Goal: Find specific page/section: Find specific page/section

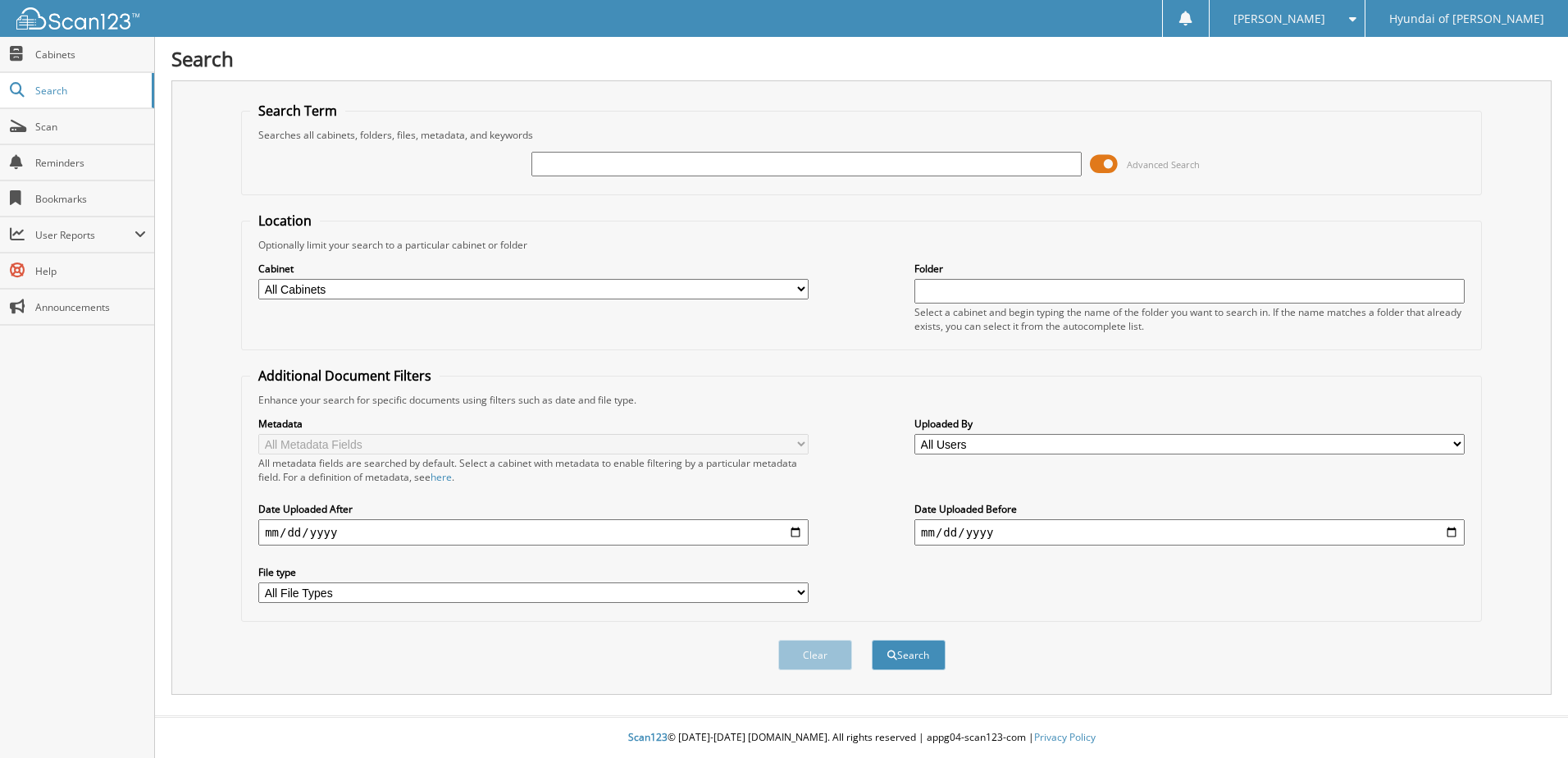
click at [754, 162] on input "text" at bounding box center [807, 164] width 551 height 25
type input "70304"
click at [872, 640] on button "Search" at bounding box center [909, 655] width 74 height 31
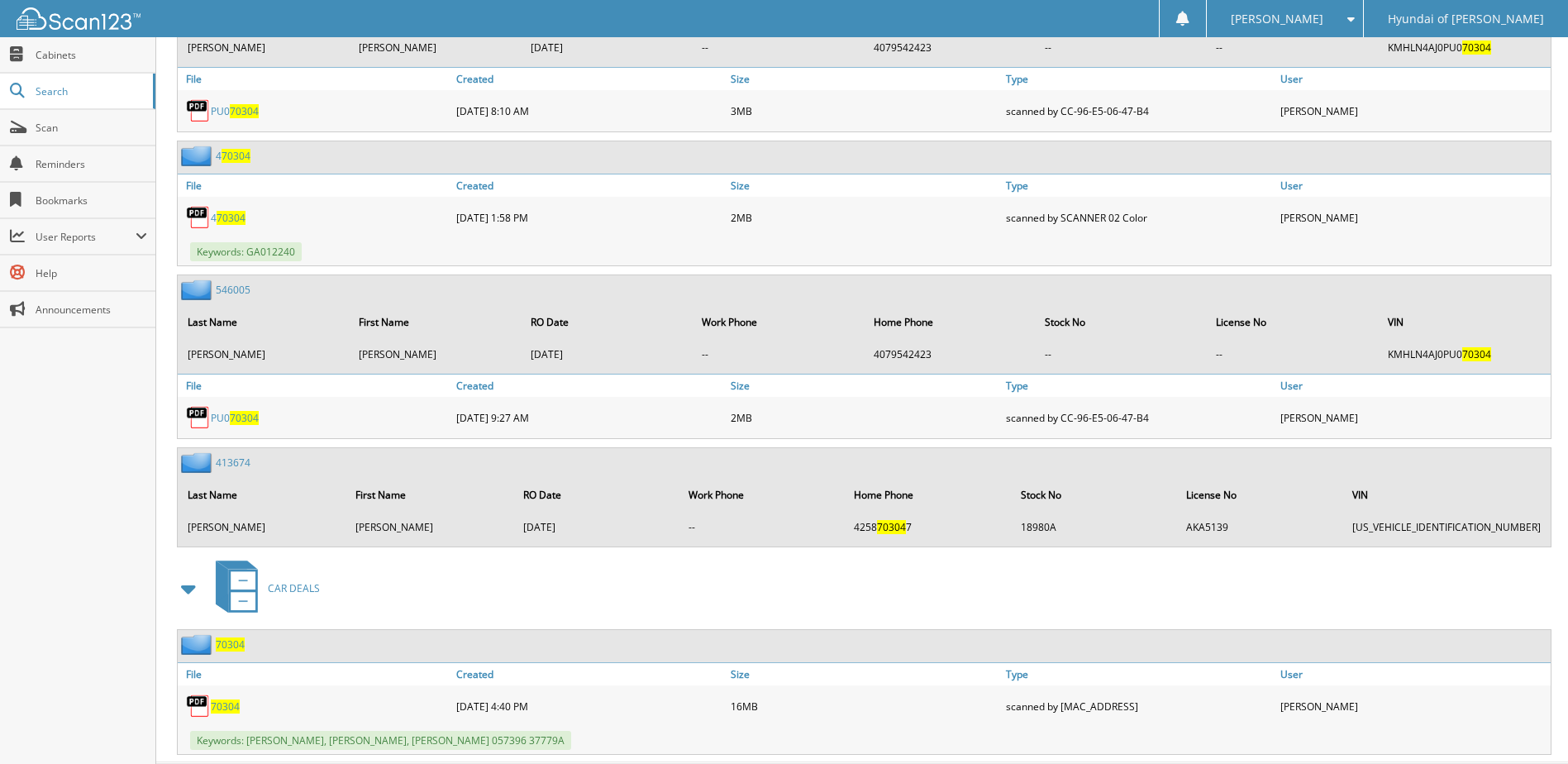
scroll to position [914, 0]
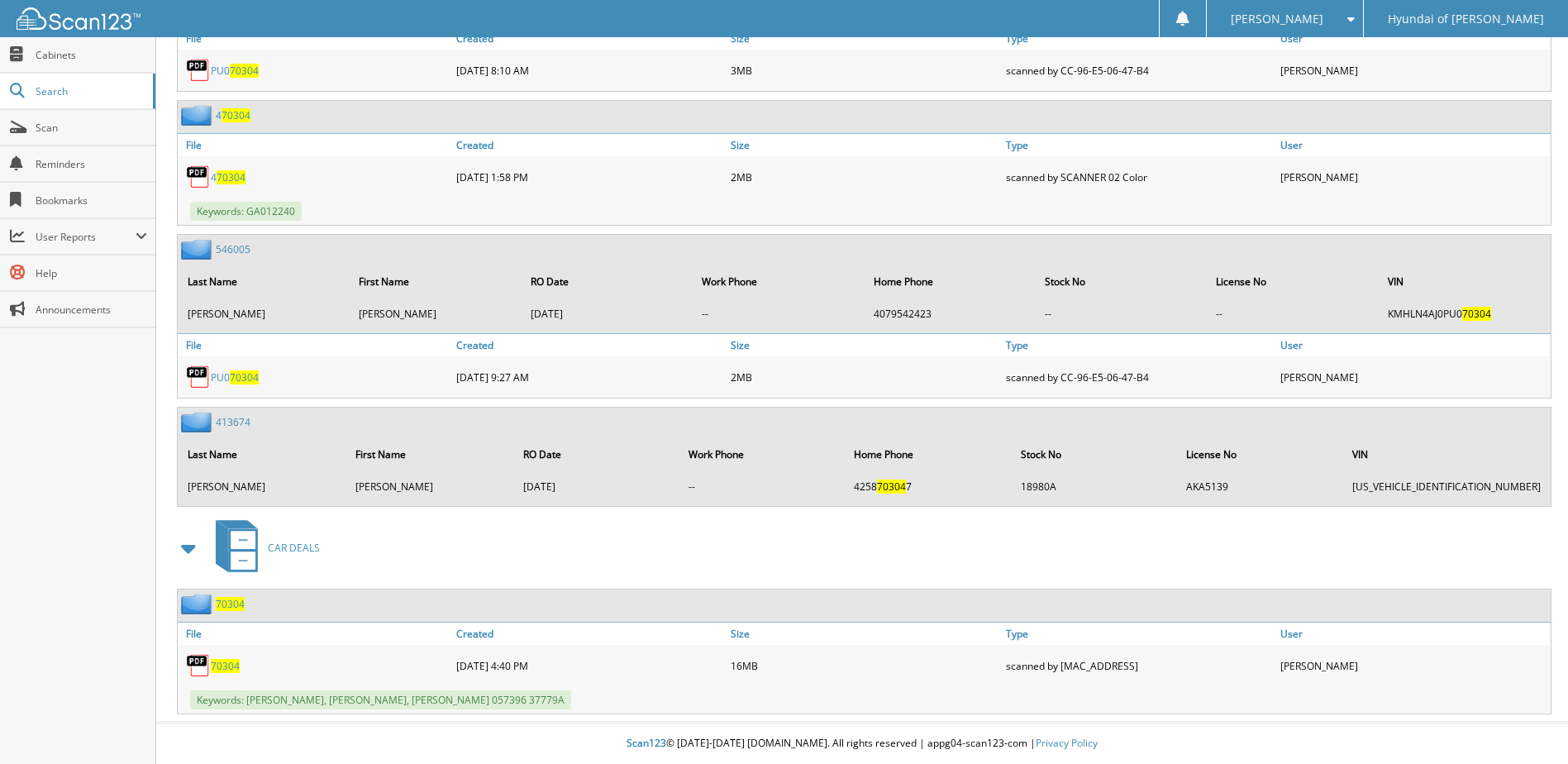
click at [228, 665] on span "70304" at bounding box center [225, 666] width 29 height 14
